Goal: Contribute content: Contribute content

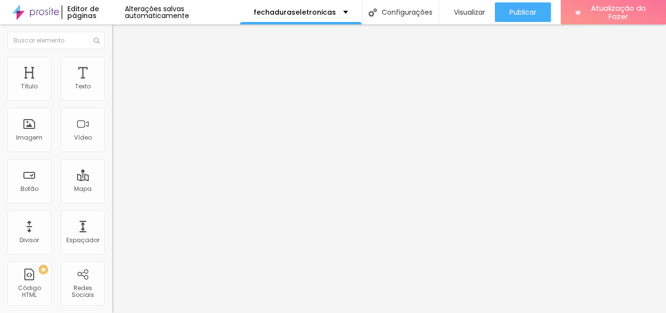
click at [112, 133] on div at bounding box center [168, 122] width 112 height 75
click at [112, 84] on img at bounding box center [115, 81] width 6 height 6
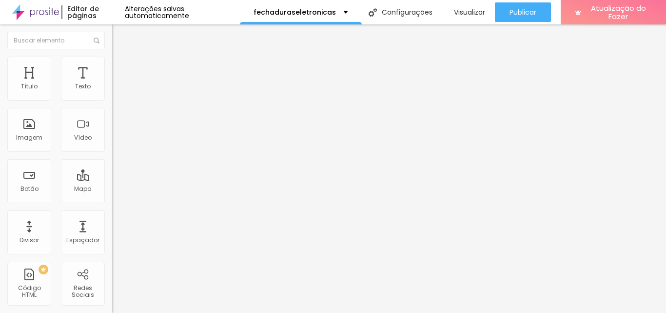
click at [472, 13] on font "Visualizar" at bounding box center [469, 12] width 31 height 10
click at [112, 142] on div "</ estilo > < div id = "hcg-slider-1" classe = "hcg-slider" > < div classe = "h…" at bounding box center [300, 119] width 377 height 68
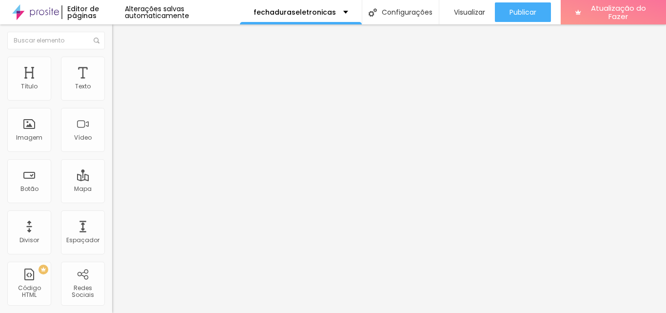
click at [112, 85] on div "0 caracteres" at bounding box center [168, 78] width 112 height 13
click at [112, 84] on img at bounding box center [115, 81] width 6 height 6
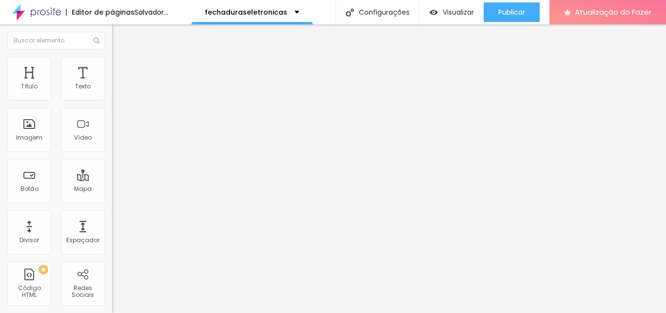
scroll to position [22, 0]
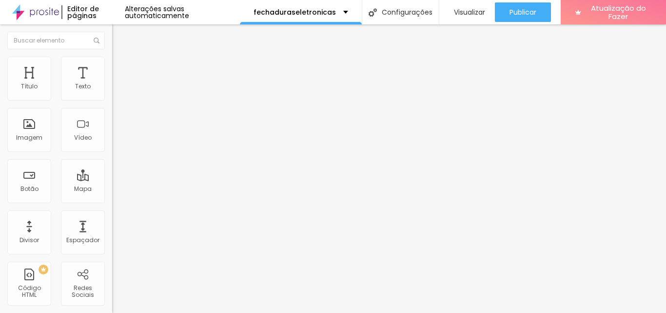
click at [467, 13] on font "Visualizar" at bounding box center [469, 12] width 31 height 10
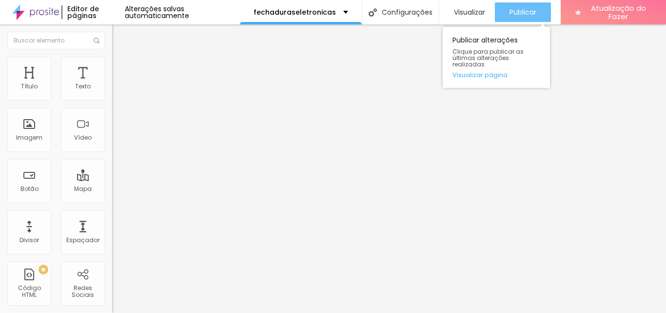
click at [506, 13] on button "Publicar" at bounding box center [523, 12] width 56 height 20
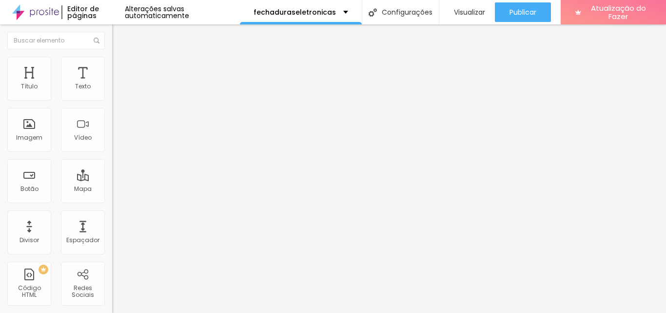
click at [112, 59] on li "Avançado" at bounding box center [168, 62] width 112 height 10
click at [112, 62] on li "Avançado" at bounding box center [168, 62] width 112 height 10
paste input "hcg-slider-1"
type input "hcg-slider-1"
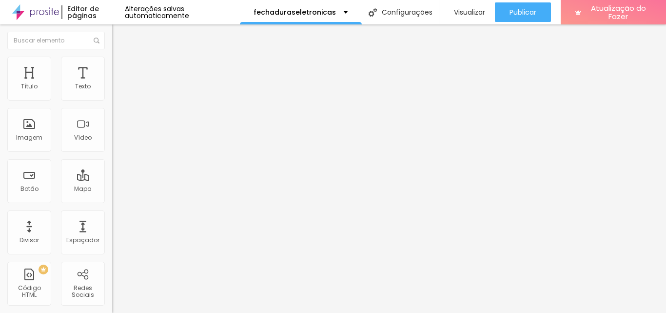
click at [112, 285] on div "Editar nulo Conteúdo Avançado 0 Espaço de cima 0 Espaço de baixo ID HTML hcg-sl…" at bounding box center [168, 168] width 112 height 288
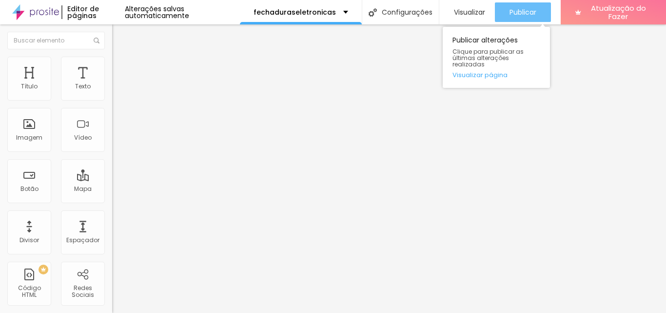
click at [513, 16] on font "Publicar" at bounding box center [523, 12] width 27 height 10
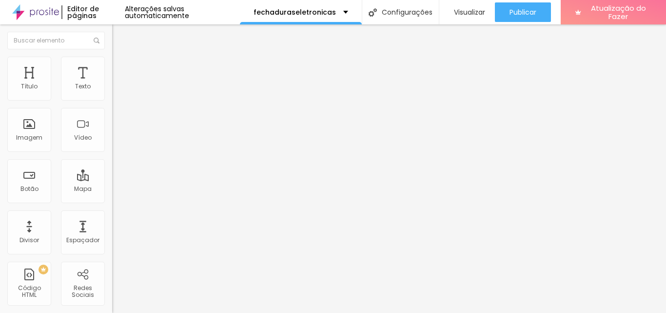
click at [119, 35] on div "Editar nulo" at bounding box center [144, 36] width 51 height 8
click at [112, 84] on img at bounding box center [115, 81] width 6 height 6
paste textarea
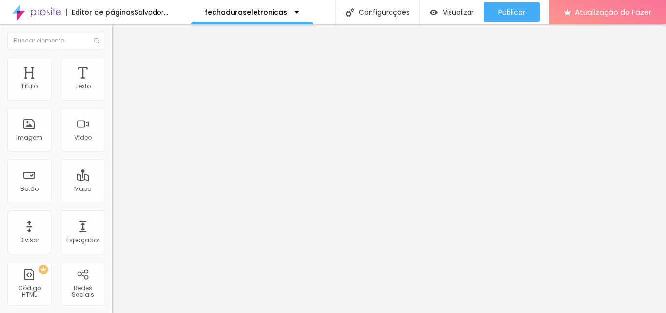
click at [112, 142] on div "< estilo > #hcg-slider-1 .hcg-slide-container { largura : automático ; altura :…" at bounding box center [300, 119] width 377 height 68
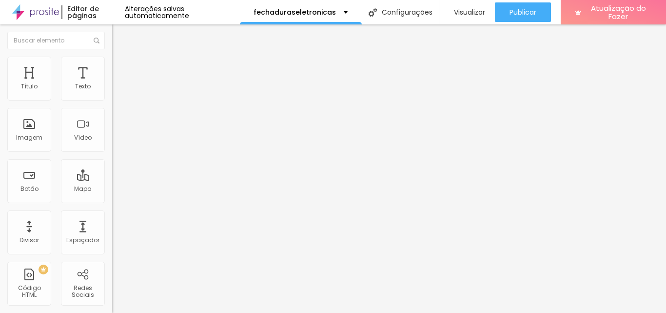
click at [119, 35] on img "button" at bounding box center [123, 36] width 8 height 8
click at [178, 13] on font "Alterações salvas automaticamente" at bounding box center [157, 12] width 64 height 17
click at [112, 133] on div at bounding box center [168, 122] width 112 height 75
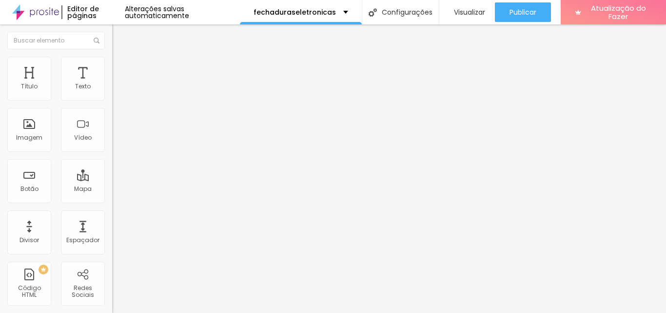
click at [112, 84] on img at bounding box center [115, 81] width 6 height 6
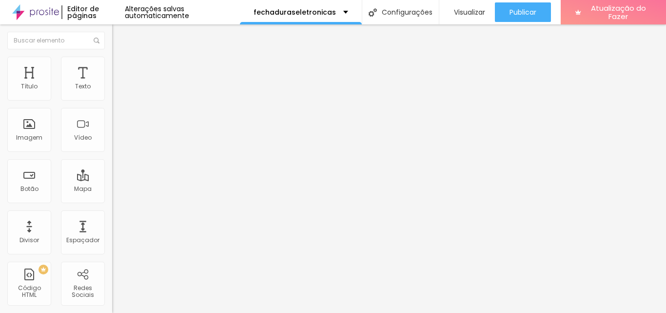
click at [112, 84] on img at bounding box center [115, 81] width 6 height 6
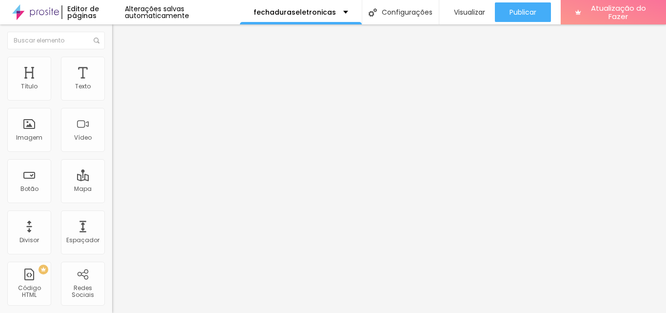
click at [112, 130] on div "< estilo > #hcg-slider-2 .hcg-slide-container { largura : automático ; altura :…" at bounding box center [300, 119] width 377 height 68
click at [112, 84] on img at bounding box center [115, 81] width 6 height 6
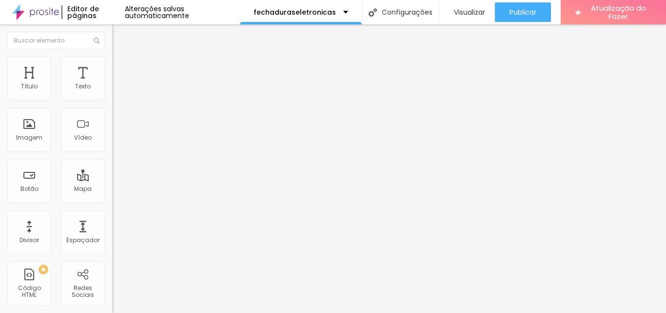
click at [112, 99] on div at bounding box center [168, 95] width 112 height 8
click at [112, 105] on img at bounding box center [115, 102] width 7 height 7
click at [112, 114] on div "Código HTML 0 caracteres 1 altura : automático ; } .controle deslizante hcg { a…" at bounding box center [168, 90] width 112 height 48
click at [112, 113] on img at bounding box center [115, 109] width 7 height 7
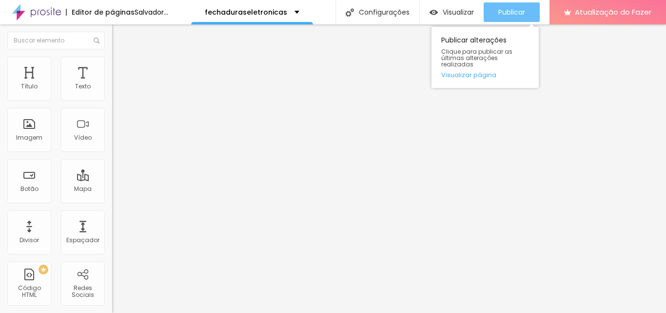
click at [525, 8] on font "Publicar" at bounding box center [511, 12] width 27 height 10
